Goal: Information Seeking & Learning: Learn about a topic

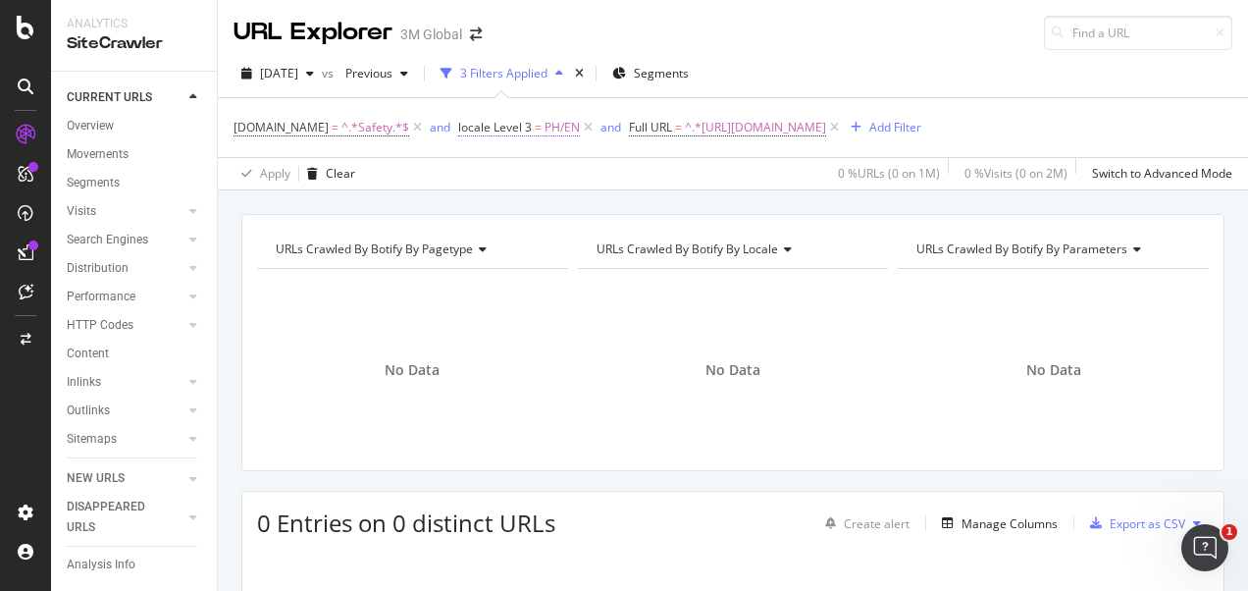
scroll to position [196, 0]
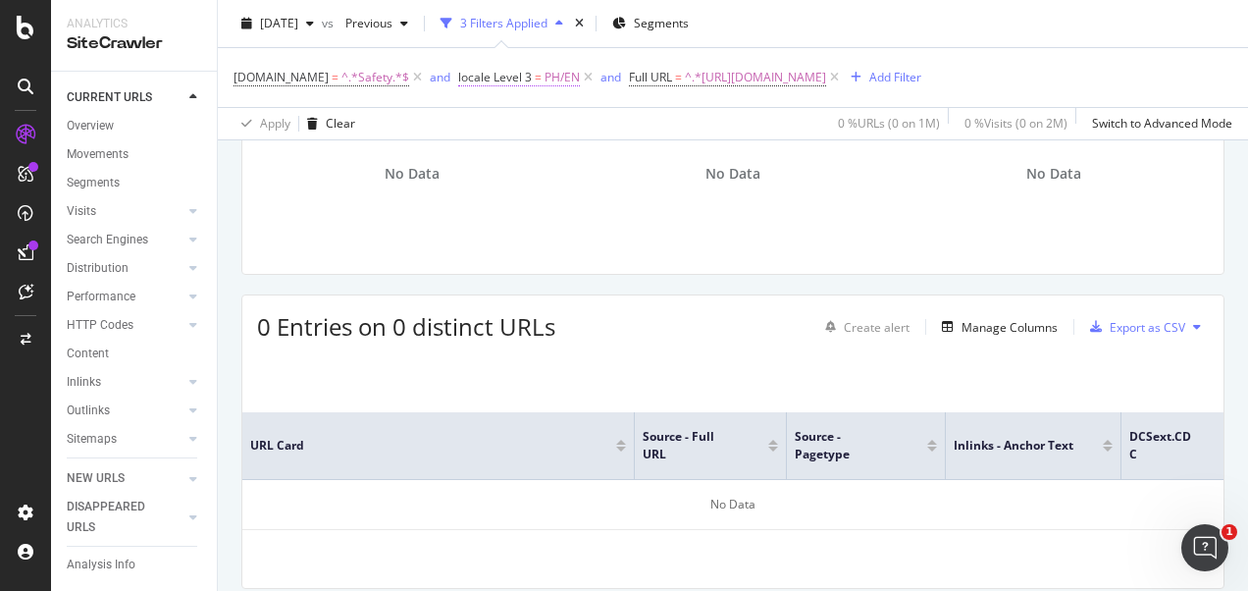
click at [535, 78] on span "=" at bounding box center [538, 77] width 7 height 17
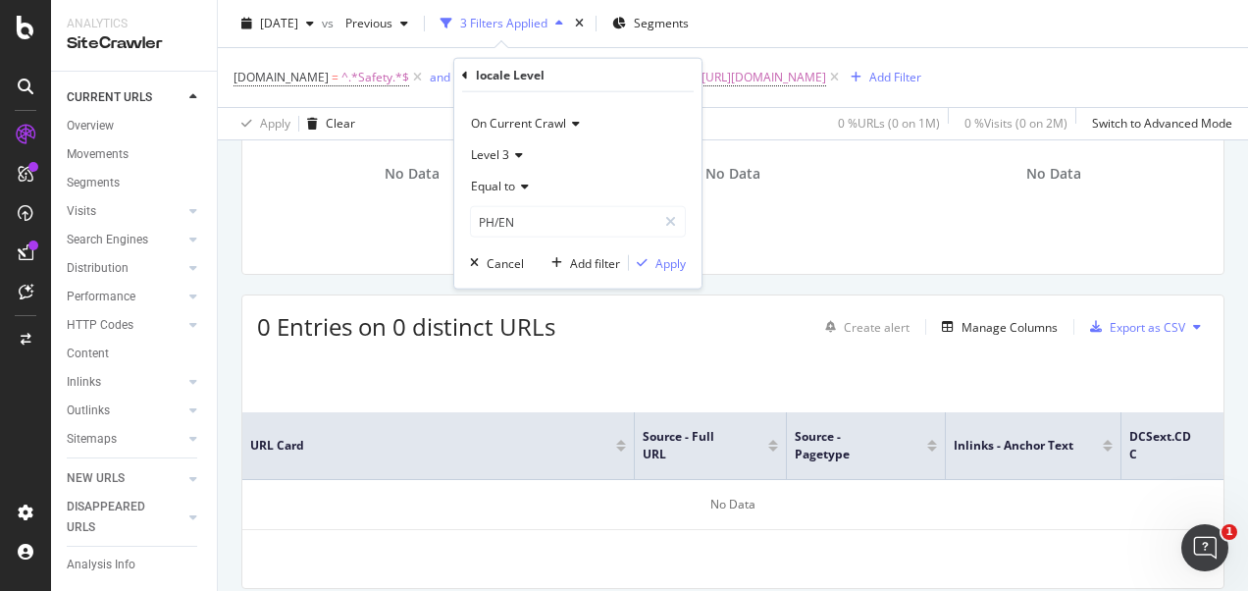
click at [426, 119] on div "Apply Clear 0 % URLs ( 0 on 1M ) 0 % Visits ( 0 on 2M ) Switch to Advanced Mode" at bounding box center [733, 123] width 1030 height 32
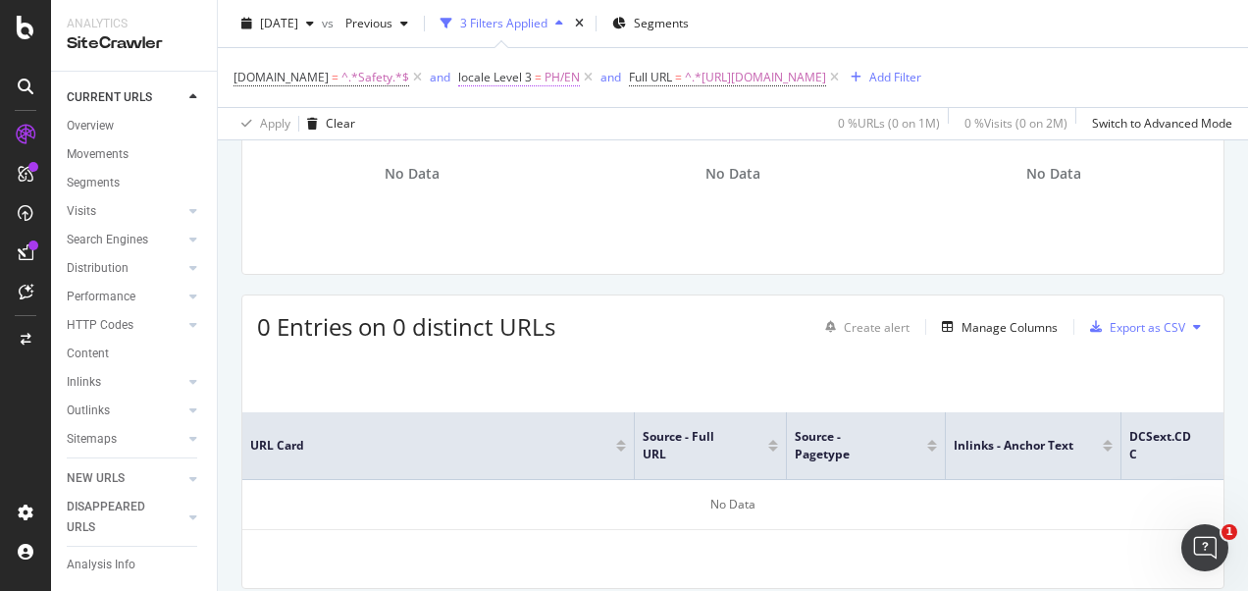
click at [545, 82] on span "PH/EN" at bounding box center [562, 77] width 35 height 27
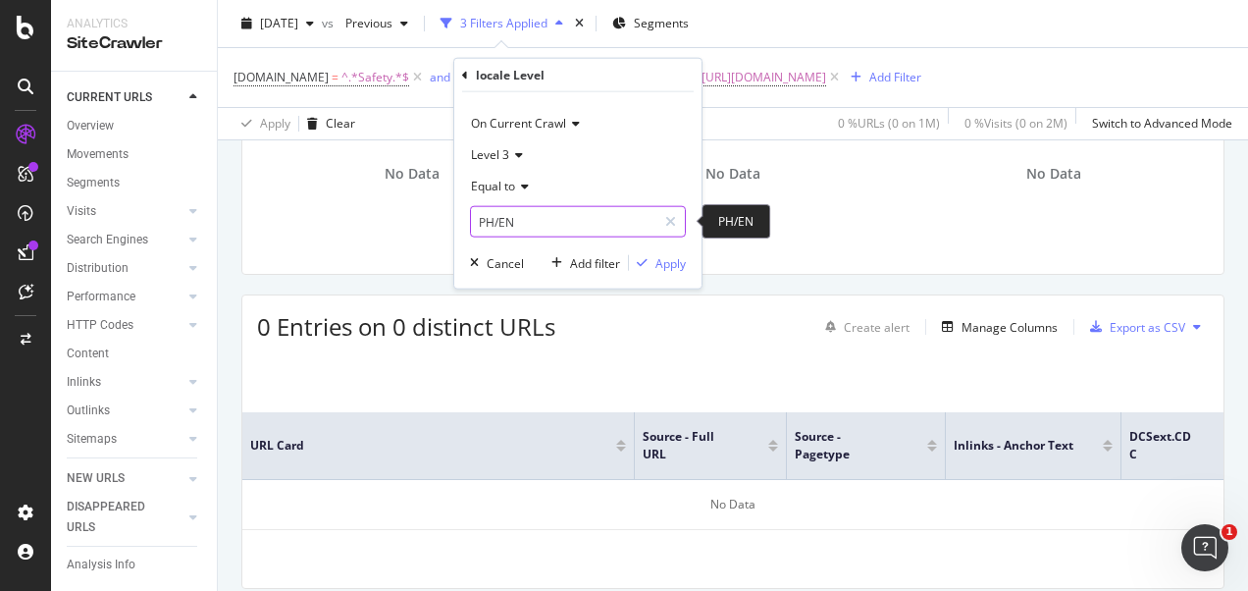
click at [500, 218] on input "PH/EN" at bounding box center [563, 221] width 185 height 31
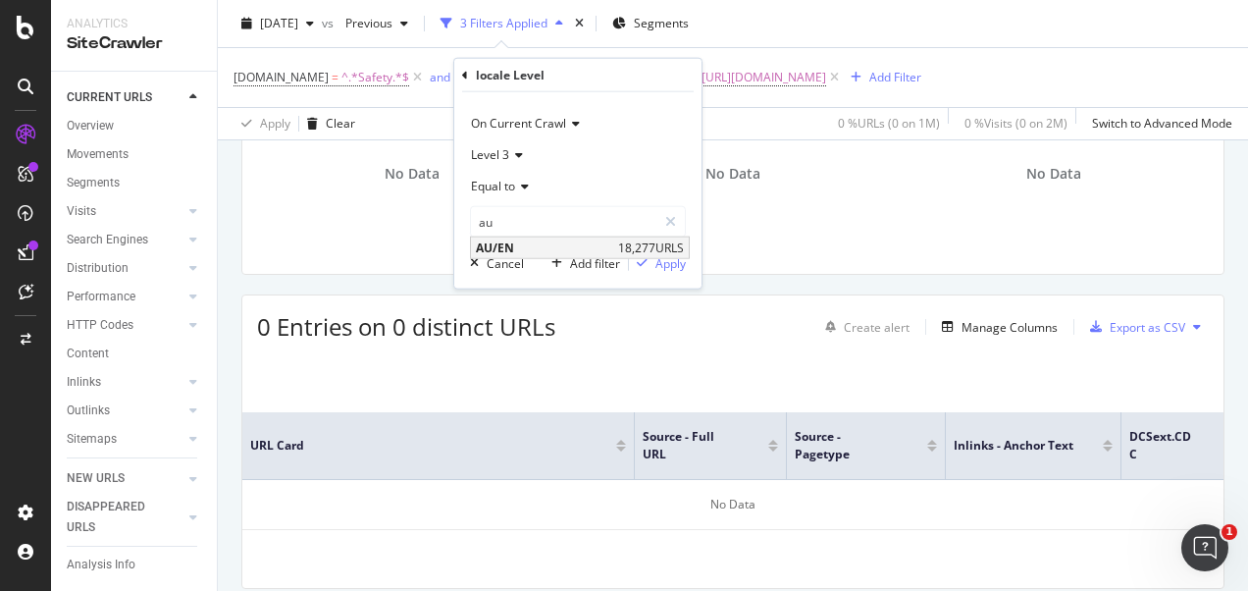
click at [551, 243] on span "AU/EN" at bounding box center [544, 247] width 137 height 17
type input "AU/EN"
click at [657, 263] on div "Apply" at bounding box center [670, 262] width 30 height 17
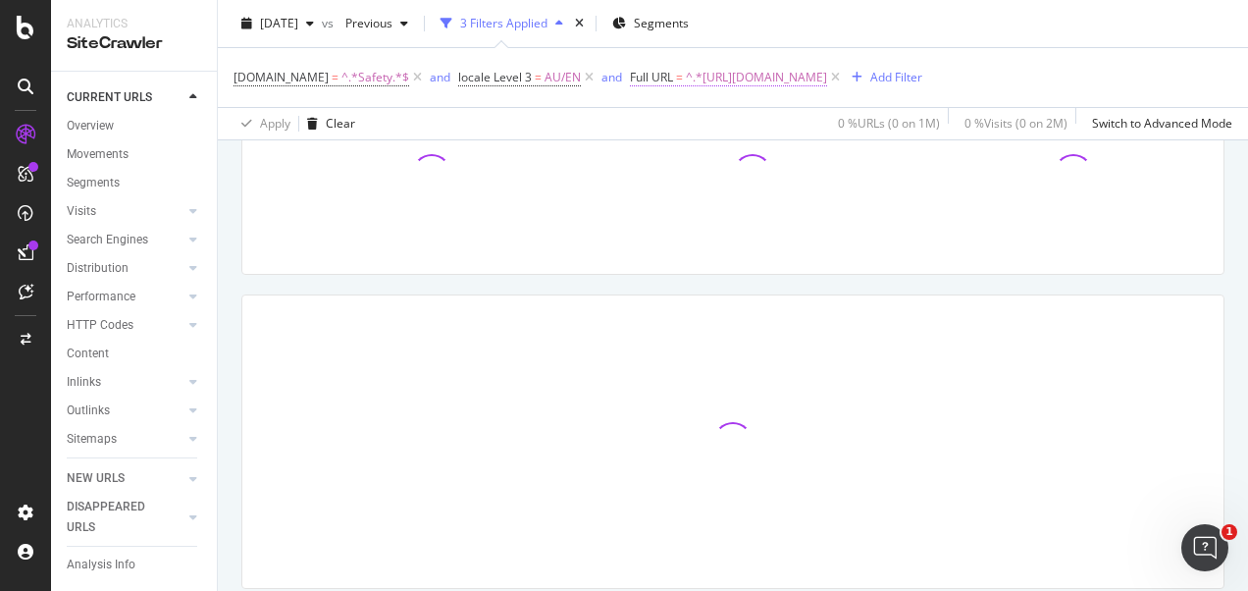
click at [763, 77] on span "^.*https://www.3mphilippines.com.ph/3M/en_PH/p/dc/v000060541.*$" at bounding box center [756, 77] width 141 height 27
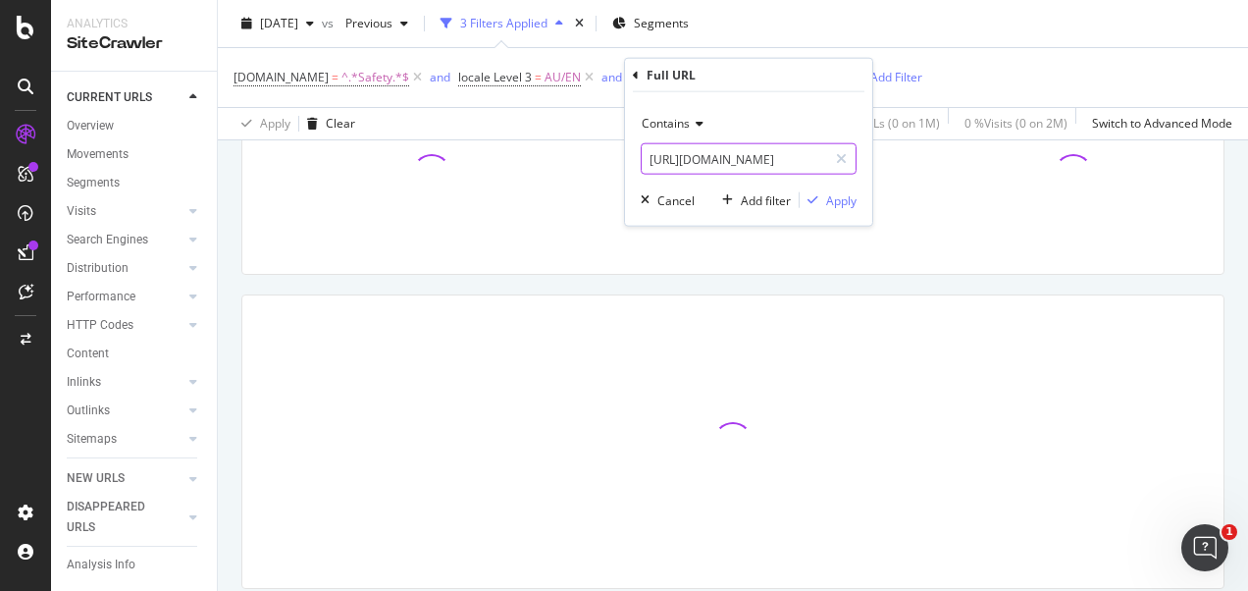
click at [728, 157] on input "https://www.3mphilippines.com.ph/3M/en_PH/p/dc/v000060541" at bounding box center [734, 158] width 185 height 31
click at [831, 159] on div at bounding box center [841, 158] width 28 height 31
click at [771, 157] on input "text" at bounding box center [749, 158] width 214 height 31
paste input "[URL][DOMAIN_NAME]"
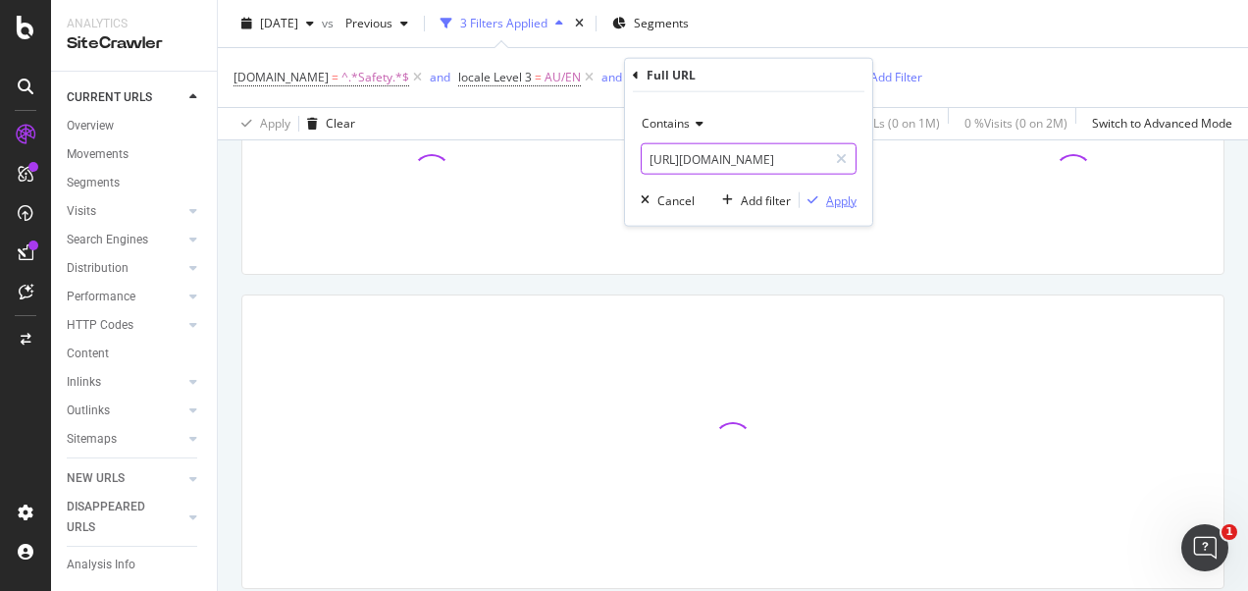
type input "[URL][DOMAIN_NAME]"
click at [843, 194] on div "Apply" at bounding box center [841, 199] width 30 height 17
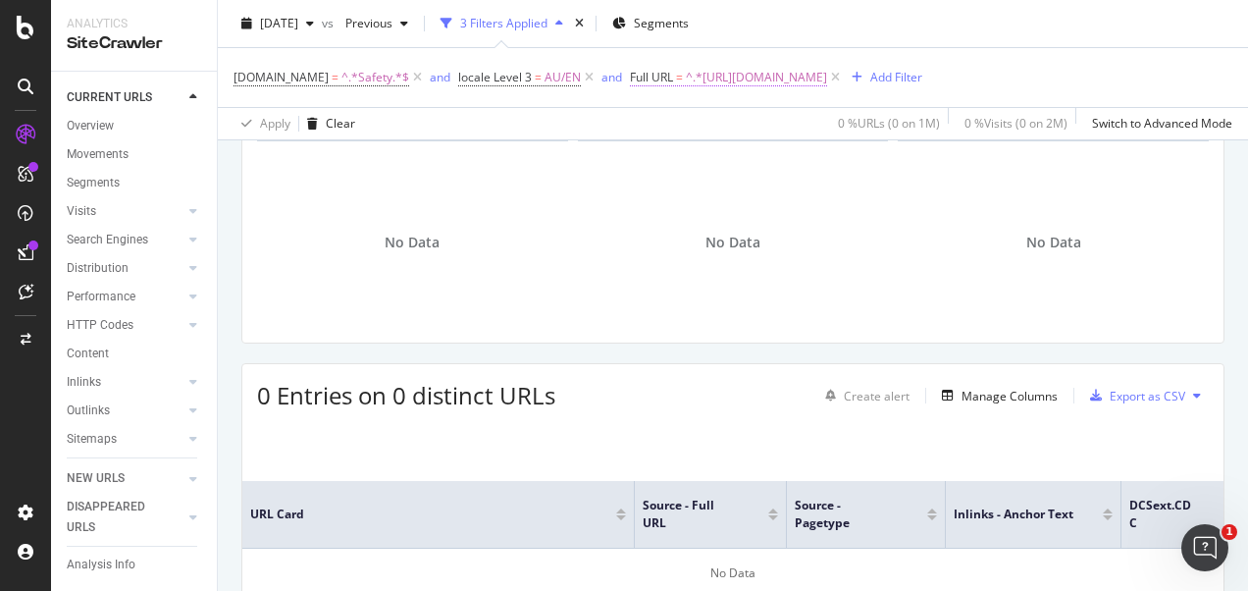
scroll to position [98, 0]
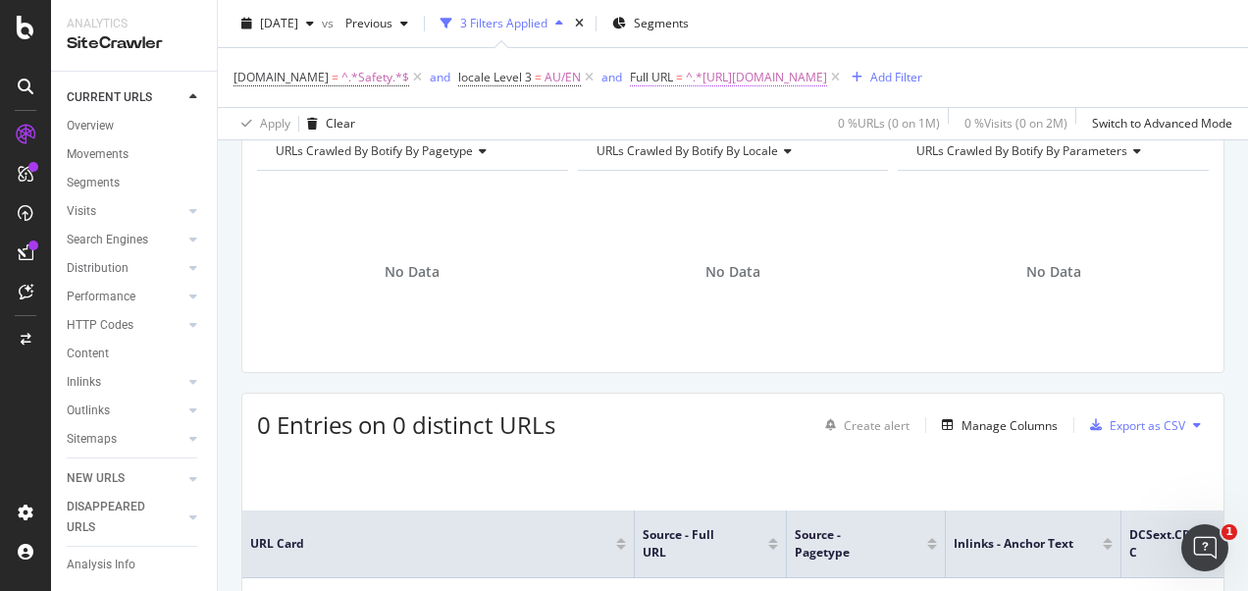
click at [793, 79] on span "^.*[URL][DOMAIN_NAME]" at bounding box center [756, 77] width 141 height 27
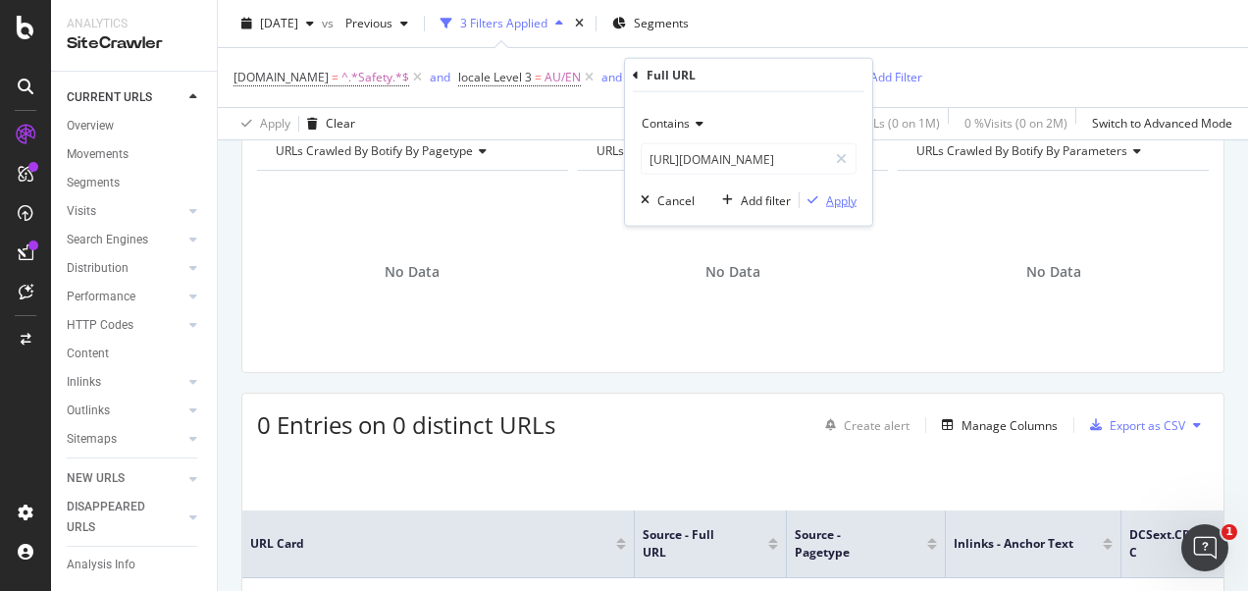
click at [828, 195] on div "Apply" at bounding box center [841, 199] width 30 height 17
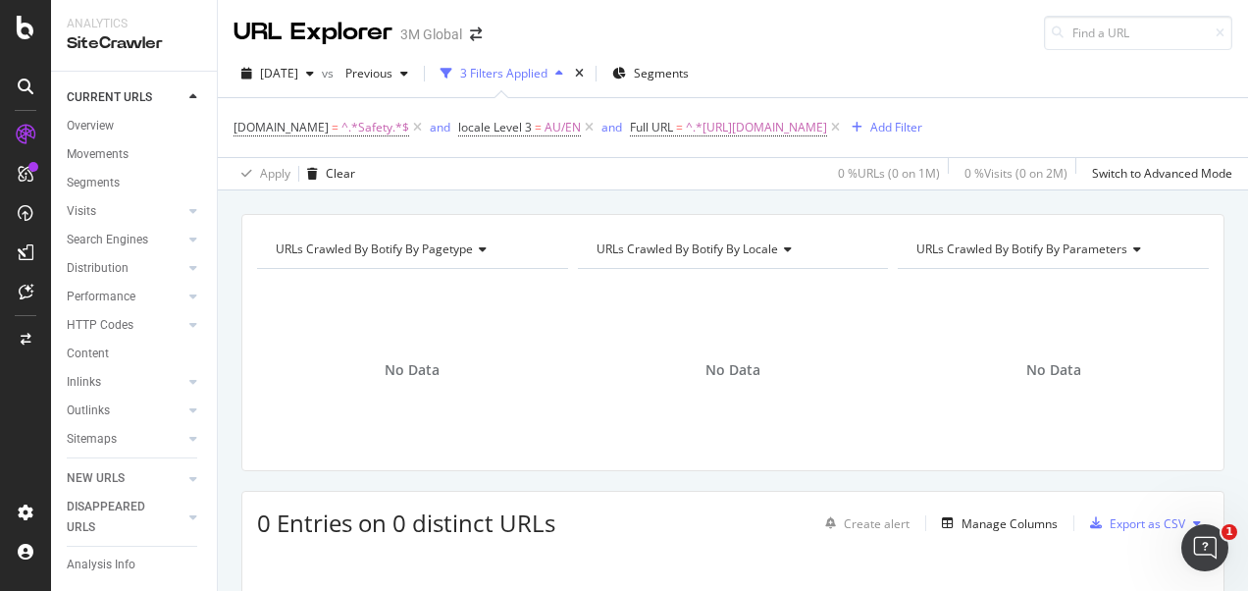
click at [687, 194] on div "URLs Crawled By Botify By pagetype Chart (by Value) Table Expand Export as CSV …" at bounding box center [733, 213] width 1030 height 47
click at [721, 130] on span "^.*[URL][DOMAIN_NAME]" at bounding box center [756, 127] width 141 height 27
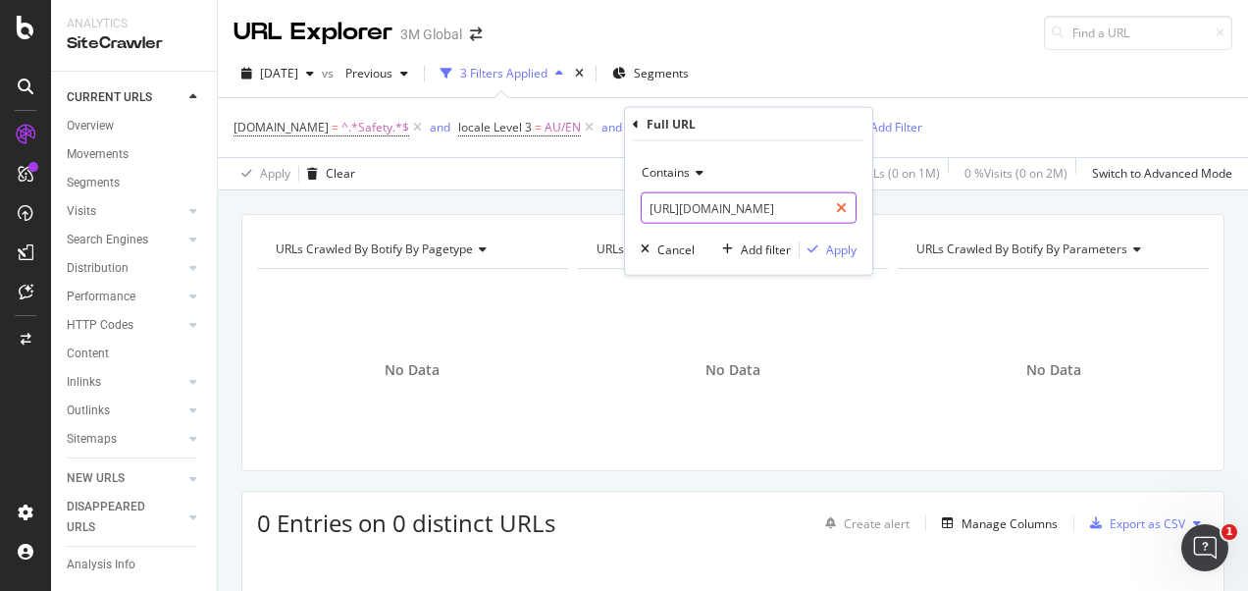
drag, startPoint x: 840, startPoint y: 208, endPoint x: 810, endPoint y: 208, distance: 29.4
click at [839, 208] on icon at bounding box center [841, 208] width 11 height 14
click at [804, 208] on input "text" at bounding box center [749, 207] width 214 height 31
paste input "[URL][DOMAIN_NAME]"
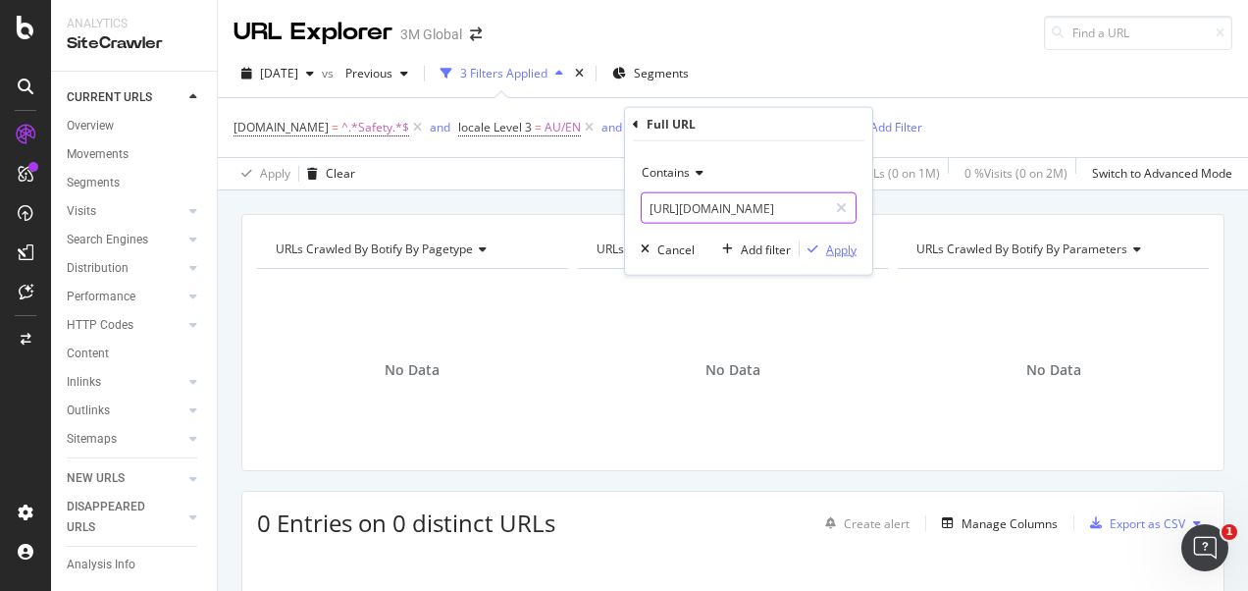
type input "[URL][DOMAIN_NAME]"
click at [828, 246] on div "Apply" at bounding box center [841, 248] width 30 height 17
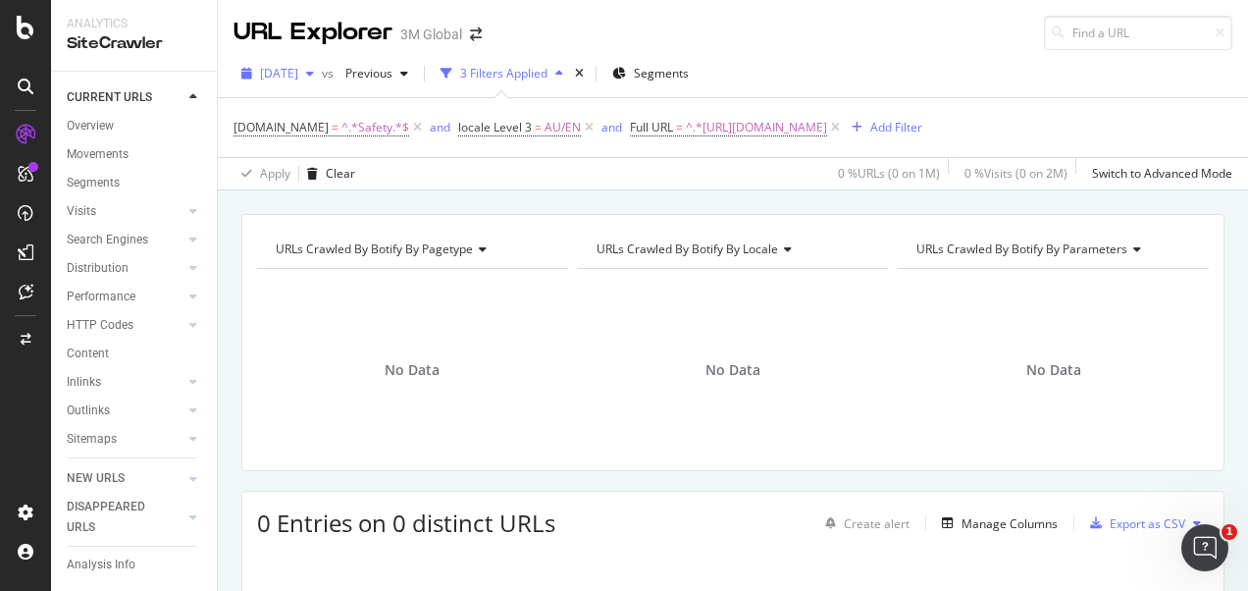
click at [322, 73] on div "button" at bounding box center [310, 74] width 24 height 12
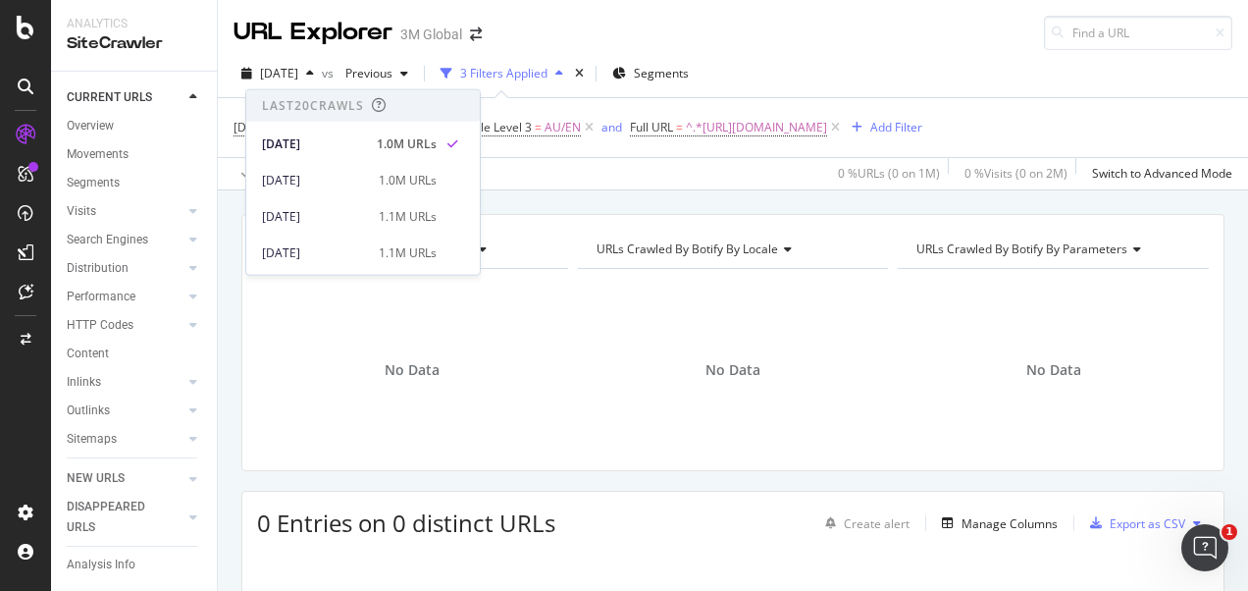
click at [1136, 133] on div "[DOMAIN_NAME] = ^.*Safety.*$ and locale Level 3 = AU/EN and Full URL = ^.*[URL]…" at bounding box center [733, 127] width 999 height 59
